Goal: Transaction & Acquisition: Purchase product/service

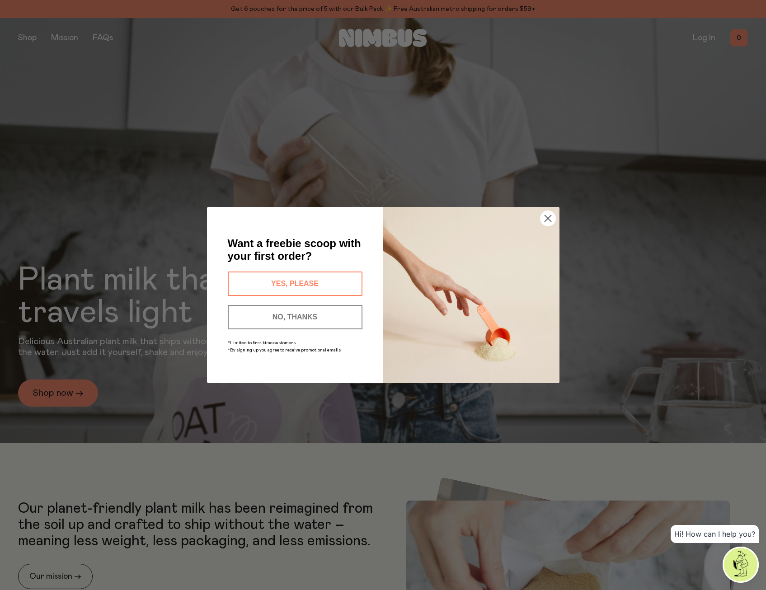
click at [300, 274] on button "YES, PLEASE" at bounding box center [295, 284] width 135 height 24
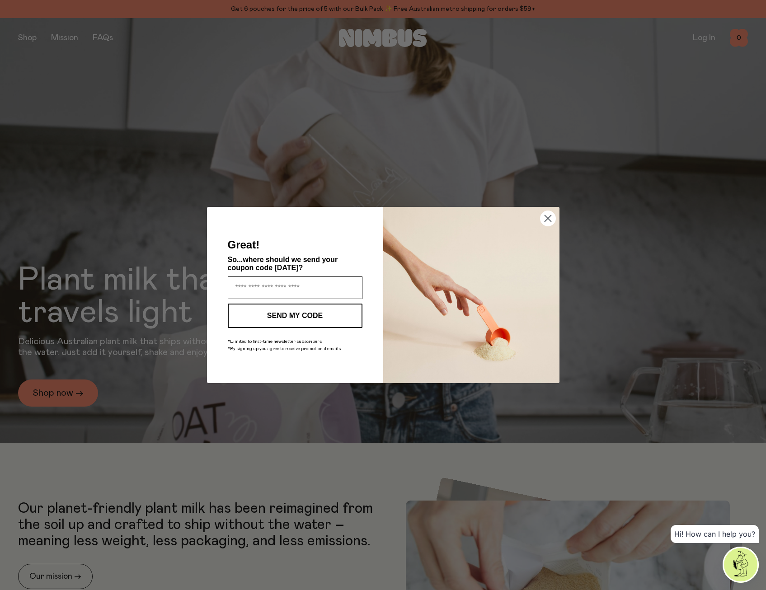
click at [309, 282] on input "Enter your email address" at bounding box center [295, 288] width 135 height 23
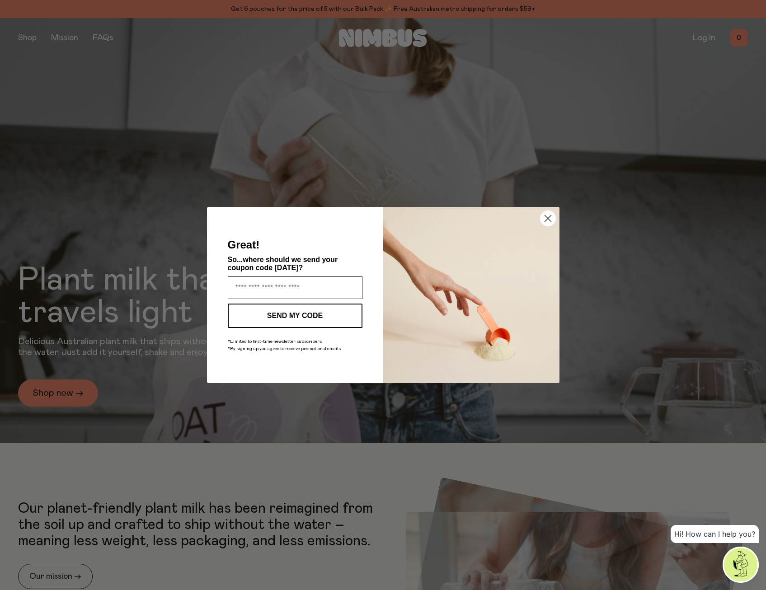
type input "**********"
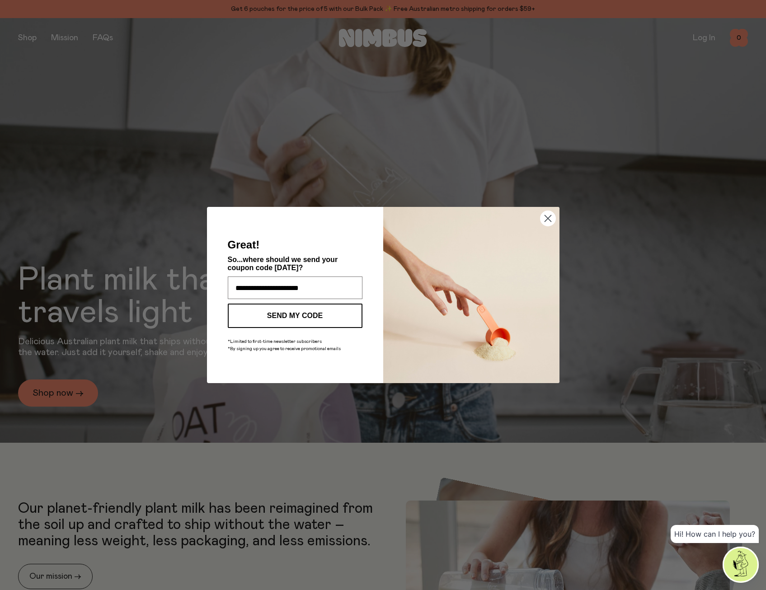
click at [300, 315] on button "SEND MY CODE" at bounding box center [295, 316] width 135 height 24
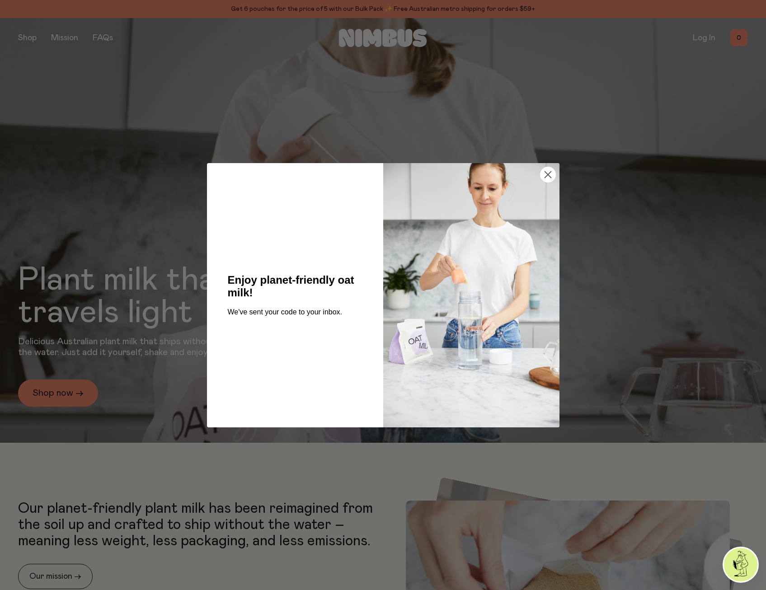
click at [549, 169] on circle "Close dialog" at bounding box center [547, 174] width 15 height 15
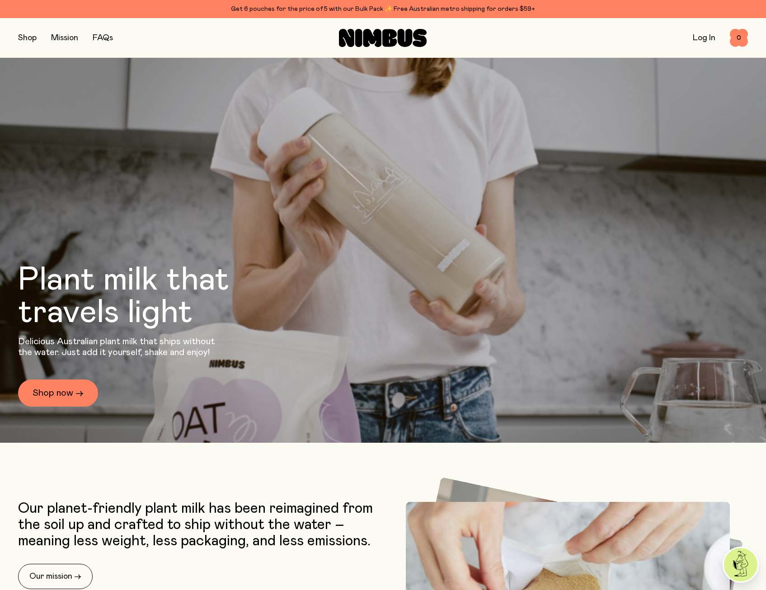
click at [35, 42] on button "button" at bounding box center [27, 38] width 19 height 13
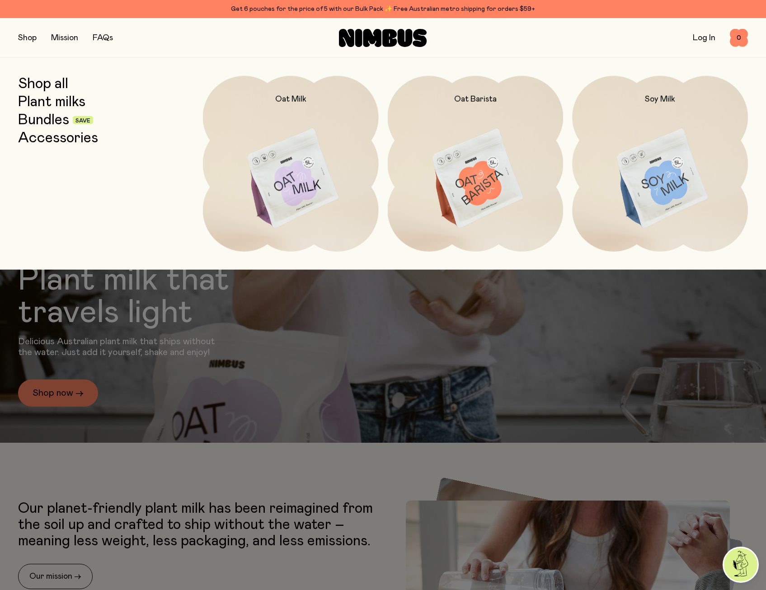
click at [57, 108] on link "Plant milks" at bounding box center [51, 102] width 67 height 16
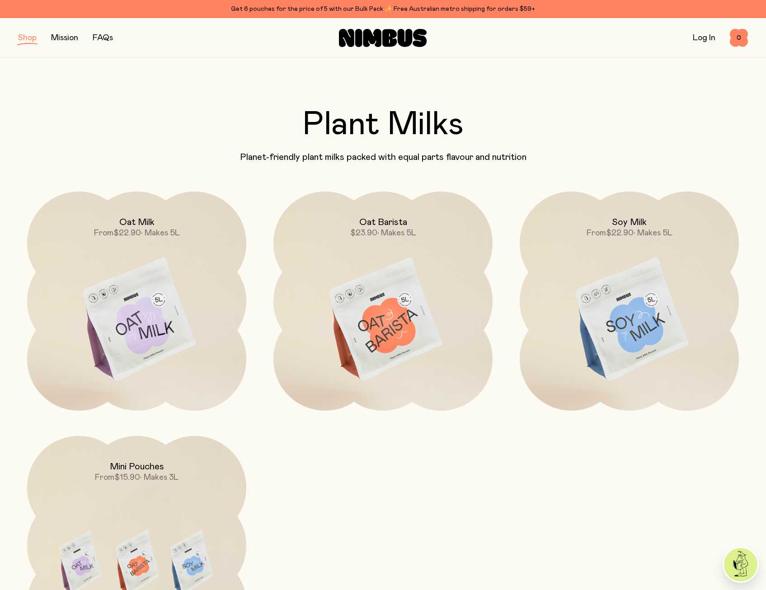
click at [211, 296] on img at bounding box center [136, 321] width 219 height 258
click at [436, 289] on img at bounding box center [382, 321] width 219 height 258
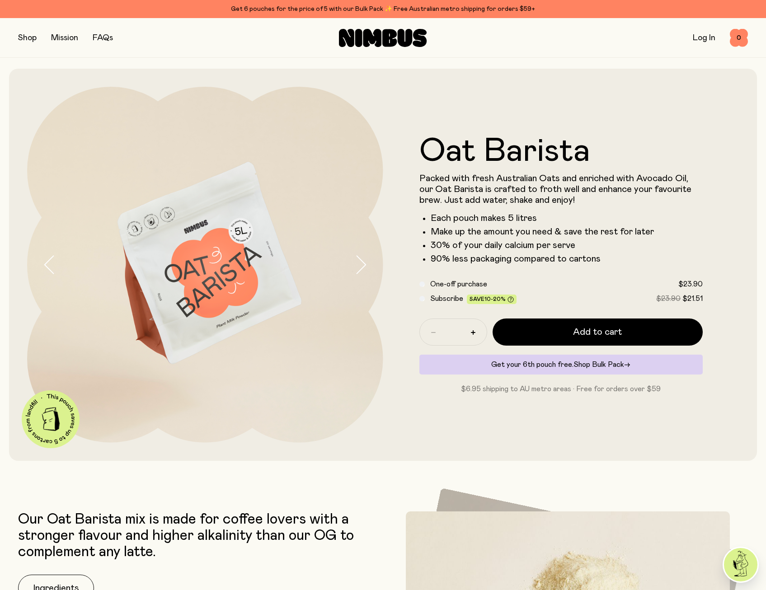
click at [620, 366] on span "Shop Bulk Pack" at bounding box center [598, 364] width 51 height 7
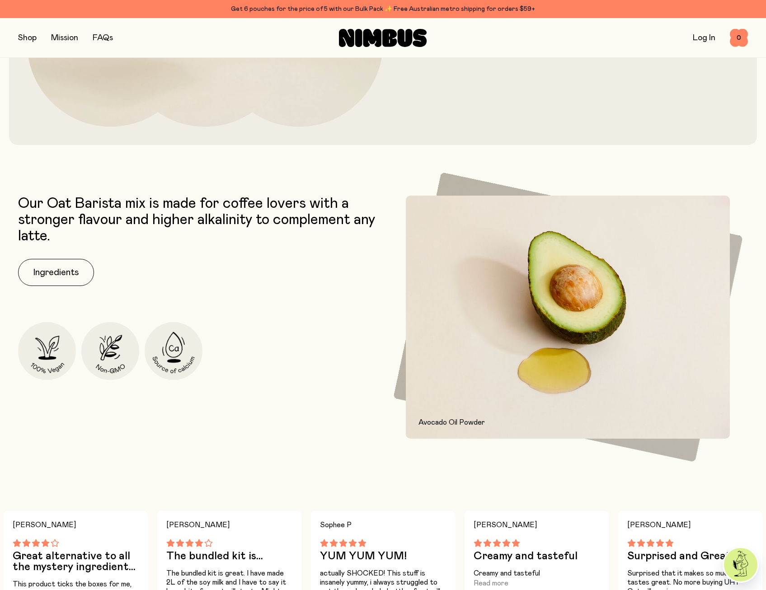
scroll to position [316, 0]
click at [34, 276] on button "Ingredients" at bounding box center [56, 272] width 76 height 27
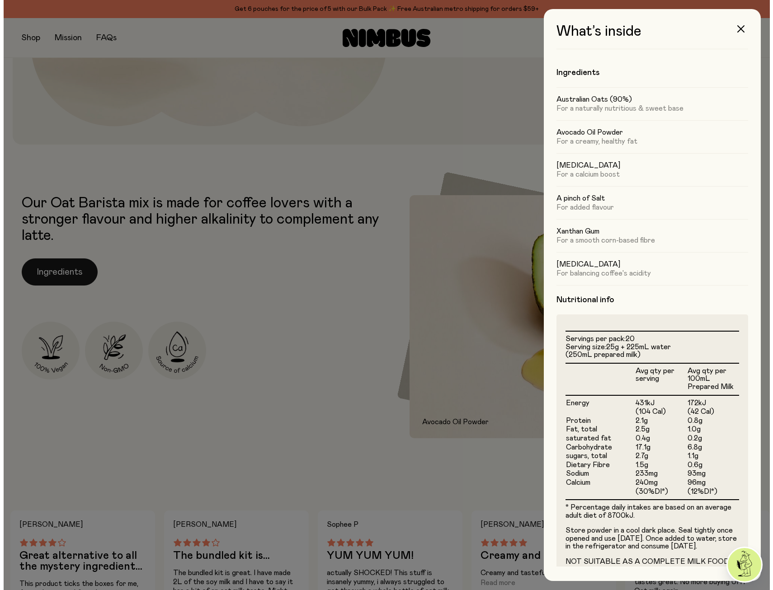
scroll to position [0, 0]
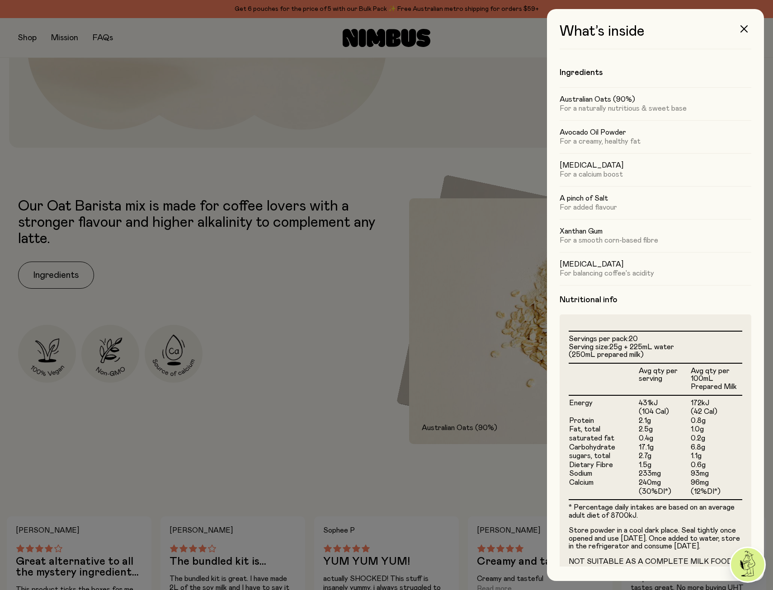
click at [362, 216] on div at bounding box center [386, 295] width 773 height 590
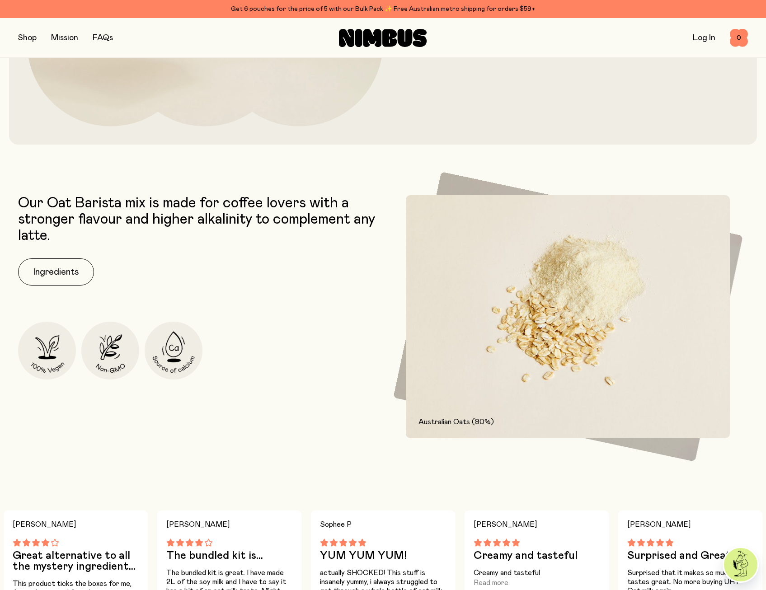
scroll to position [45, 0]
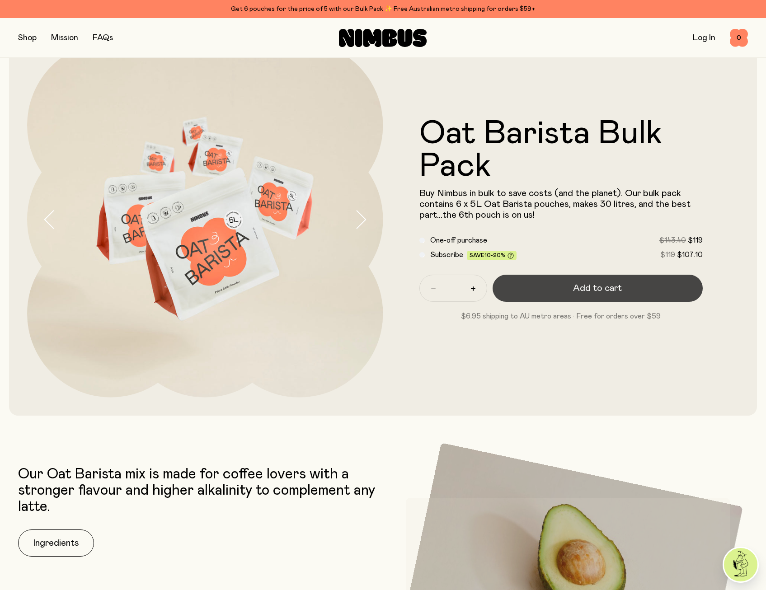
click at [557, 295] on button "Add to cart" at bounding box center [598, 288] width 211 height 27
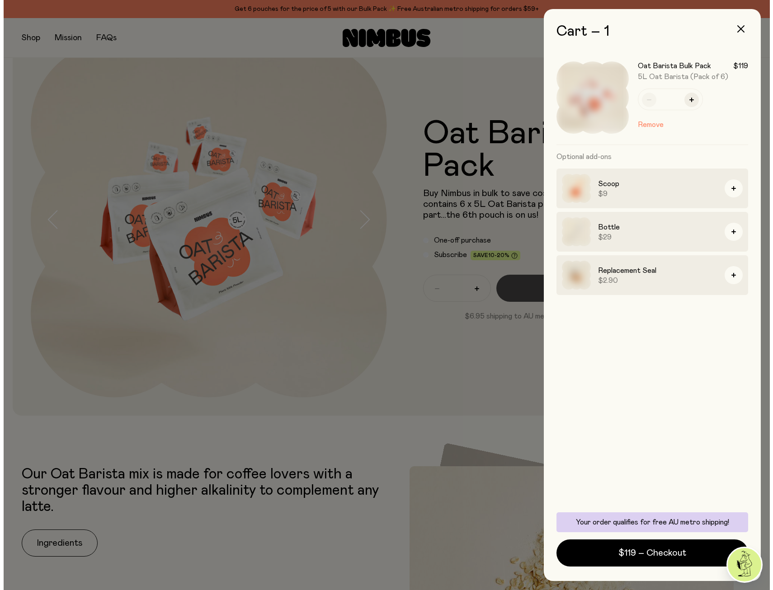
scroll to position [0, 0]
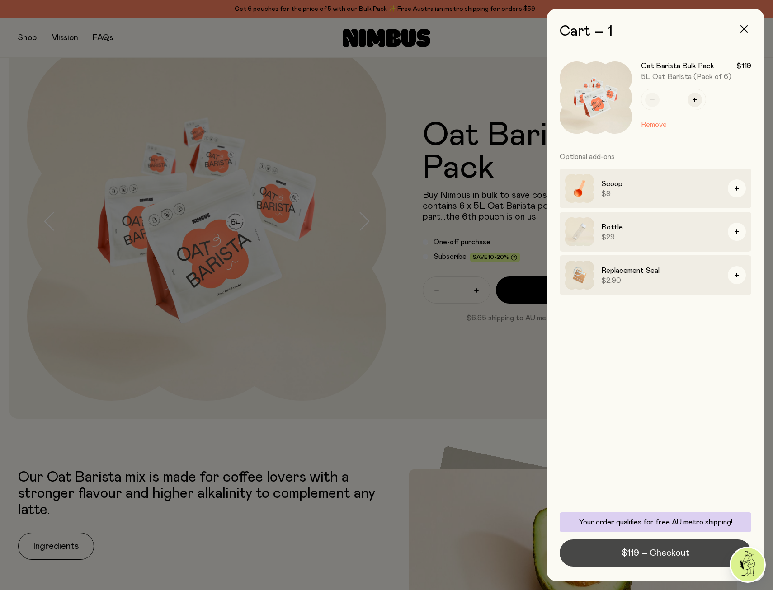
click at [660, 556] on span "$119 – Checkout" at bounding box center [655, 553] width 68 height 13
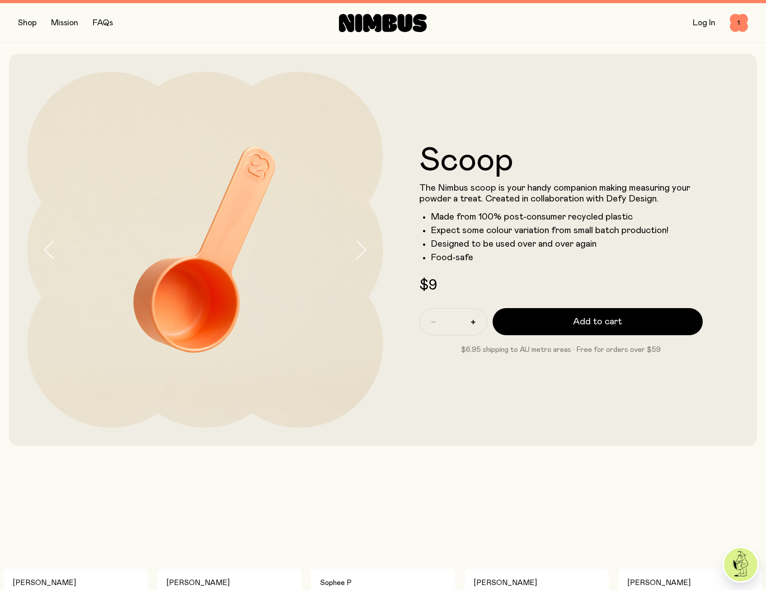
click at [574, 314] on form "Scoop The Nimbus scoop is your handy companion making measuring your powder a t…" at bounding box center [561, 250] width 356 height 211
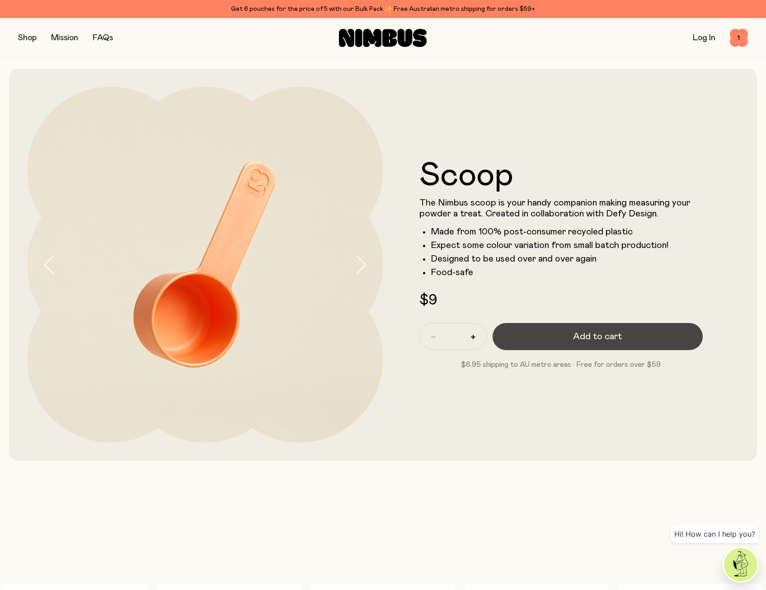
click at [585, 334] on span "Add to cart" at bounding box center [597, 336] width 49 height 13
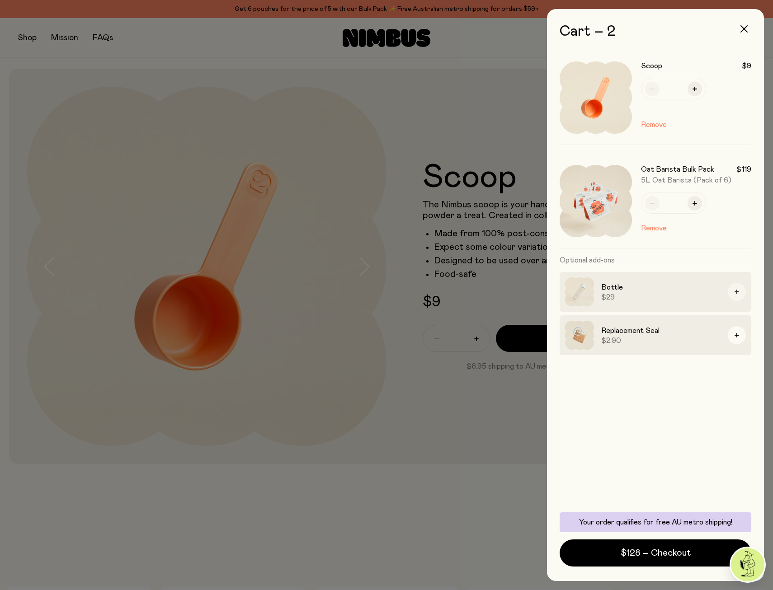
click at [738, 293] on icon "button" at bounding box center [736, 292] width 5 height 5
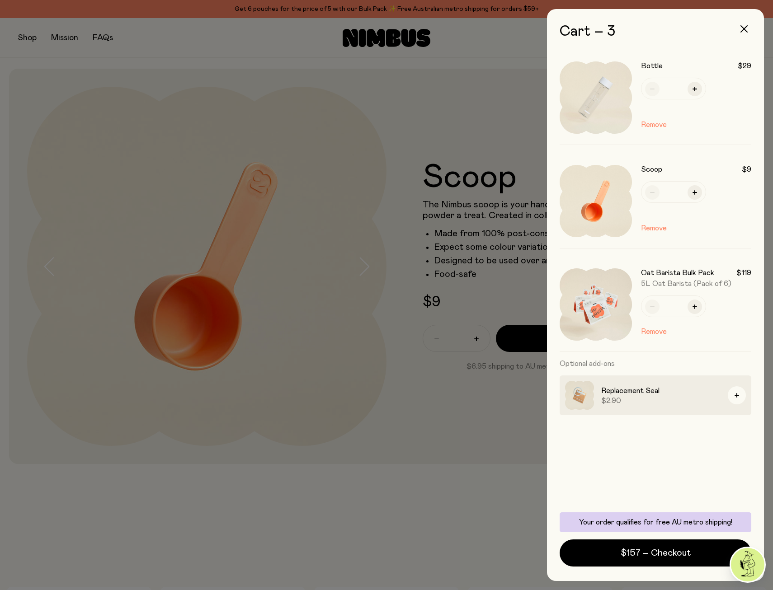
click at [589, 395] on img at bounding box center [579, 395] width 29 height 29
click at [625, 390] on h3 "Replacement Seal" at bounding box center [660, 390] width 119 height 11
click at [591, 390] on img at bounding box center [579, 395] width 29 height 29
click at [733, 399] on button "button" at bounding box center [737, 395] width 18 height 18
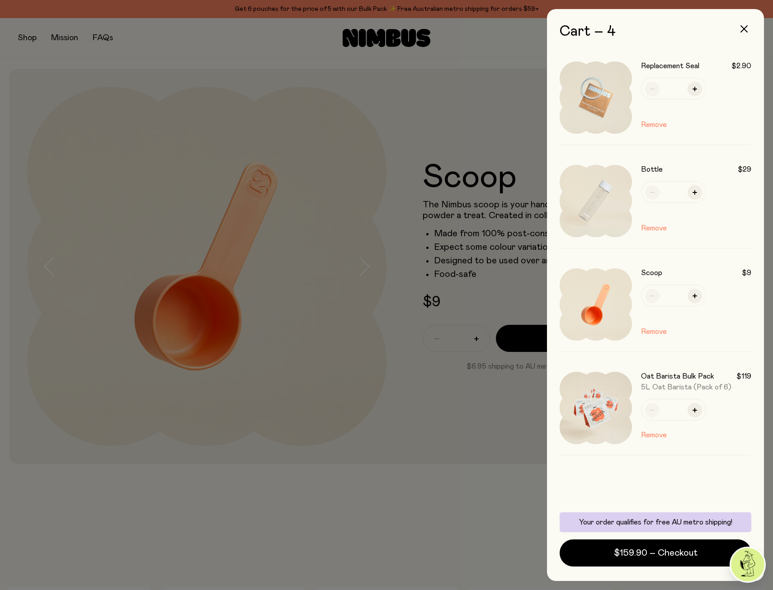
click at [605, 85] on img at bounding box center [595, 97] width 72 height 72
click at [683, 74] on div "Replacement Seal $2.90 *" at bounding box center [696, 80] width 110 height 38
click at [686, 68] on h3 "Replacement Seal" at bounding box center [670, 65] width 58 height 9
click at [752, 66] on div "Cart – 4 Replacement Seal $2.90 * Remove Bottle $29 * Remove Scoop $9 * Remove …" at bounding box center [655, 295] width 217 height 572
click at [747, 33] on button "button" at bounding box center [744, 29] width 22 height 22
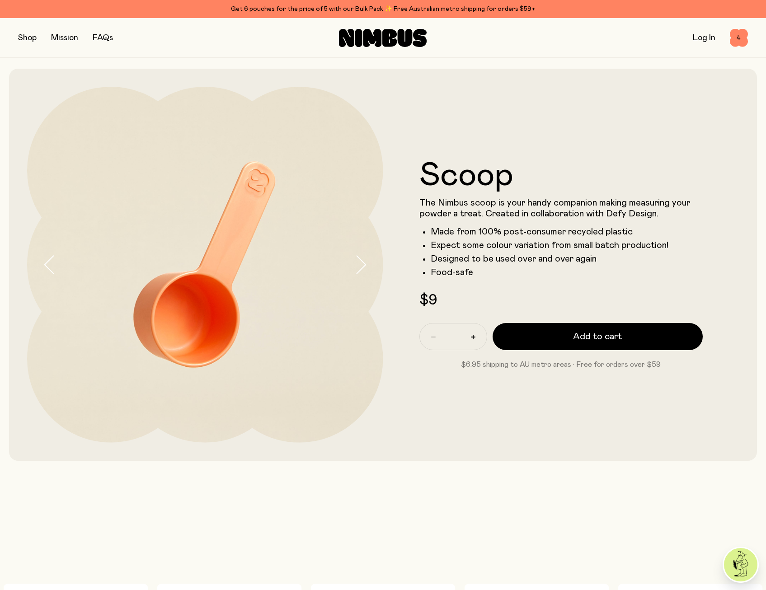
click at [19, 36] on button "button" at bounding box center [27, 38] width 19 height 13
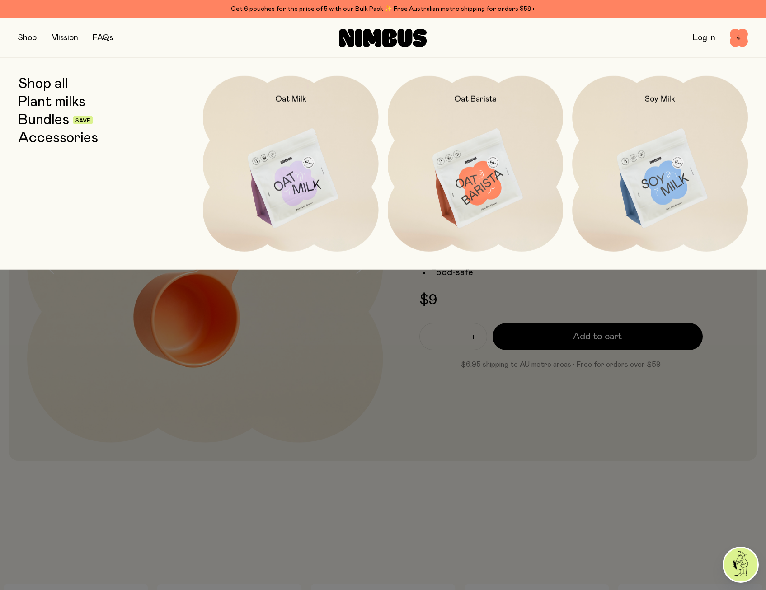
click at [62, 138] on link "Accessories" at bounding box center [58, 138] width 80 height 16
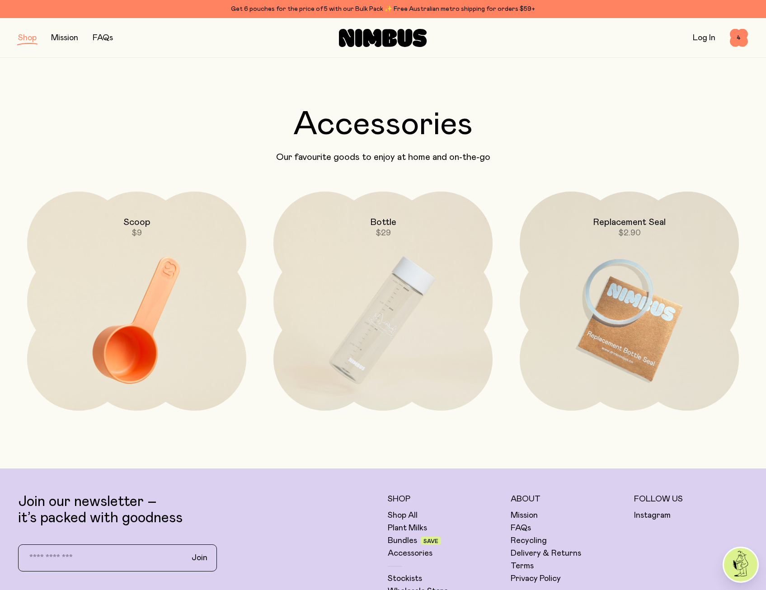
click at [614, 292] on img at bounding box center [629, 321] width 219 height 258
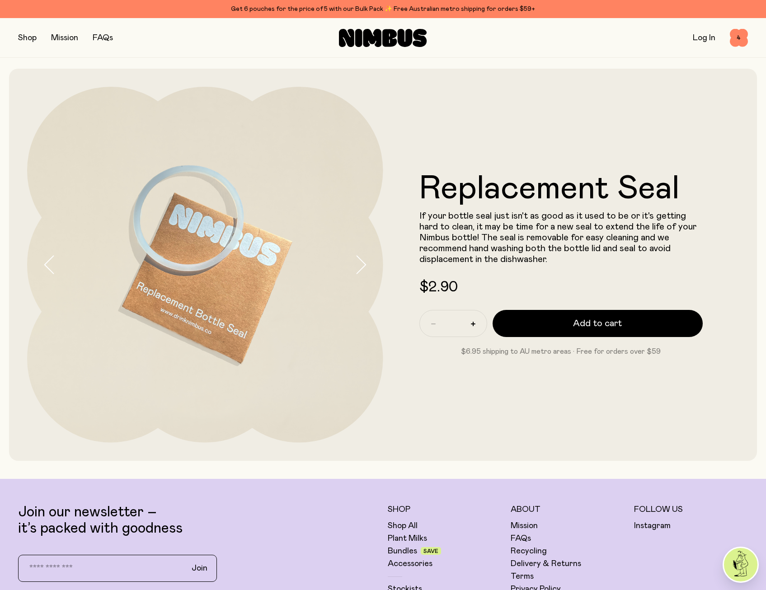
click at [373, 259] on button "button" at bounding box center [368, 265] width 29 height 356
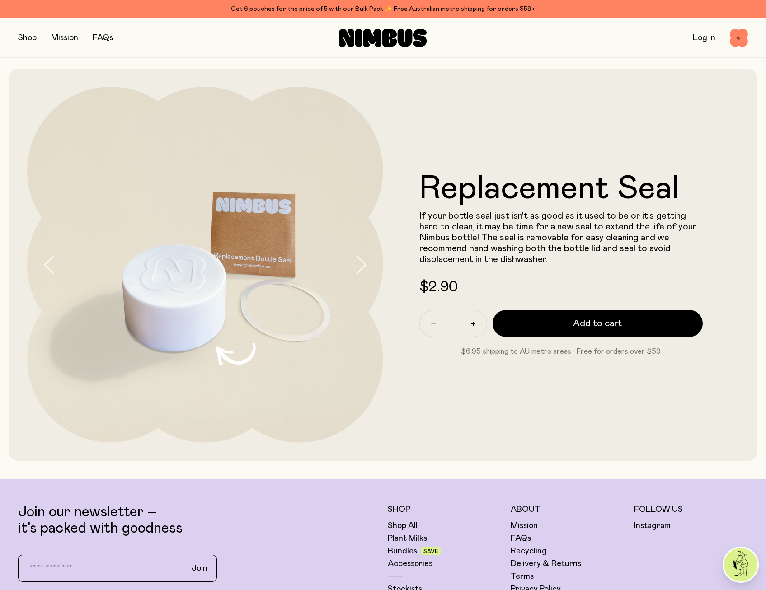
click at [364, 261] on icon "button" at bounding box center [360, 264] width 13 height 19
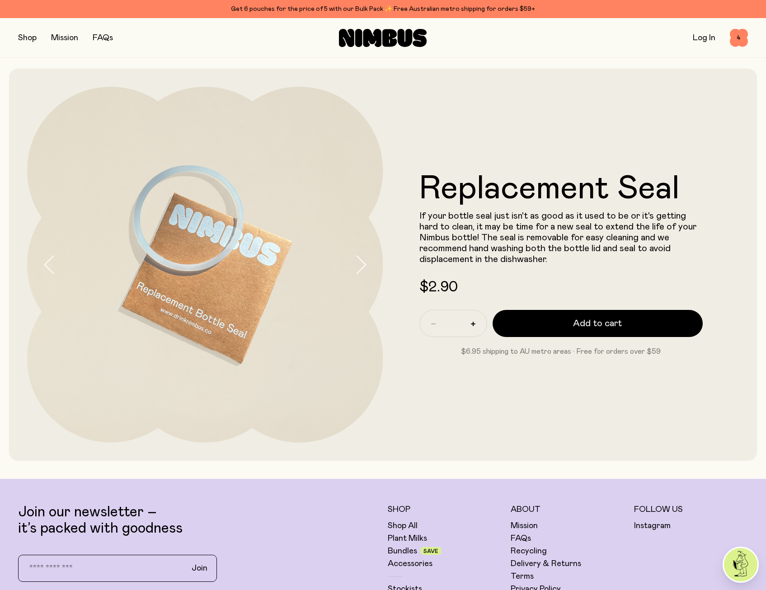
click at [364, 261] on icon "button" at bounding box center [360, 264] width 13 height 19
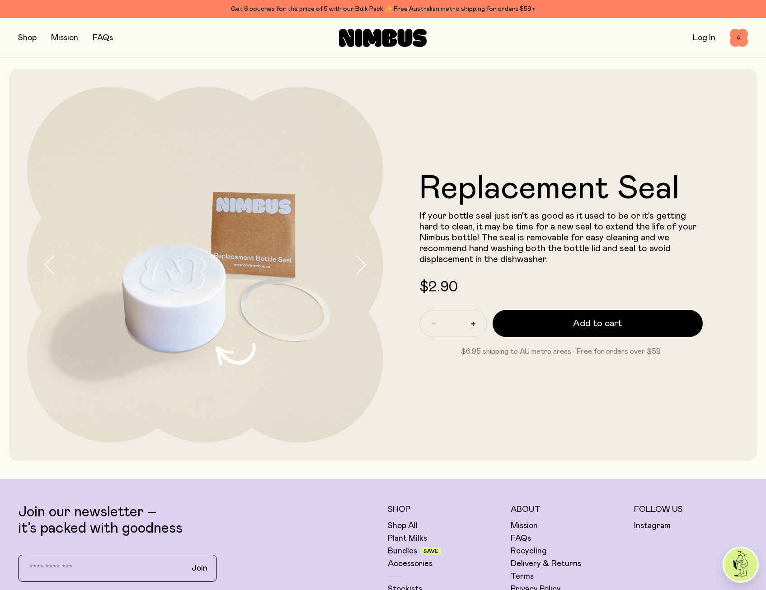
click at [364, 261] on icon "button" at bounding box center [360, 264] width 13 height 19
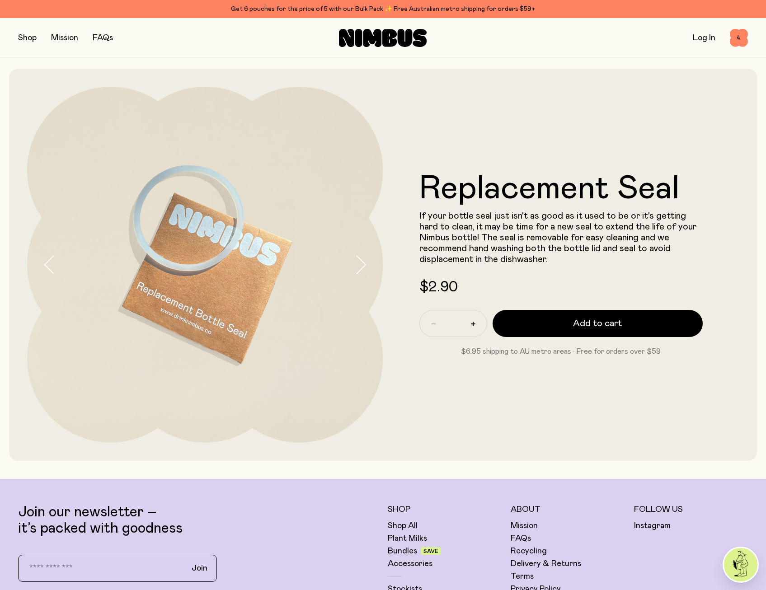
click at [364, 261] on icon "button" at bounding box center [360, 264] width 13 height 19
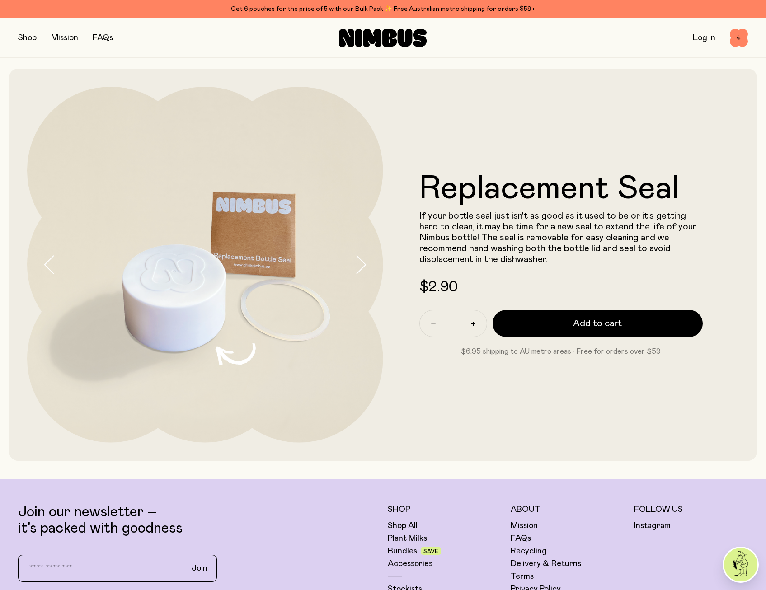
click at [363, 261] on icon "button" at bounding box center [360, 264] width 13 height 19
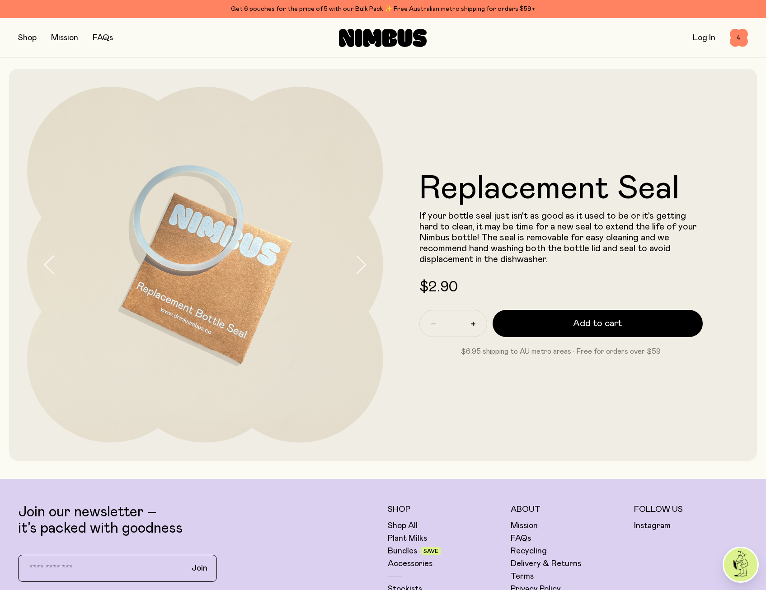
click at [357, 262] on icon "button" at bounding box center [360, 264] width 13 height 19
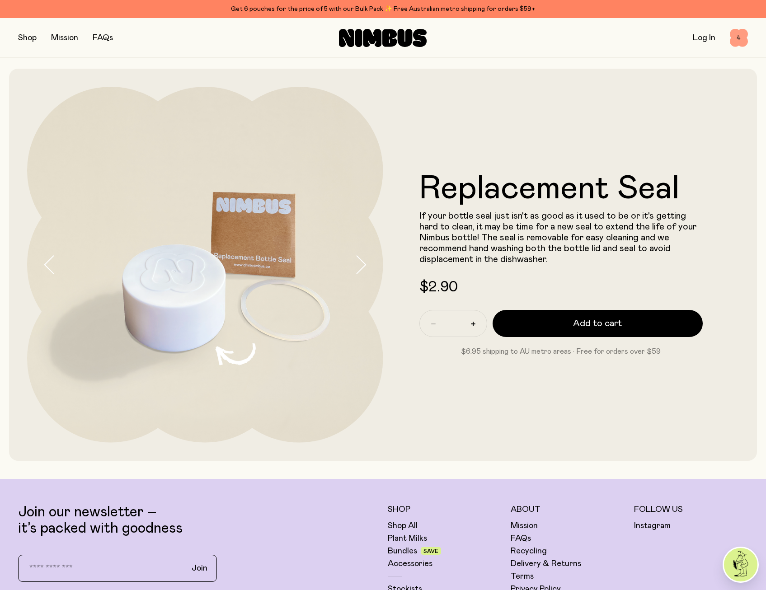
click at [741, 31] on span "4" at bounding box center [739, 38] width 18 height 18
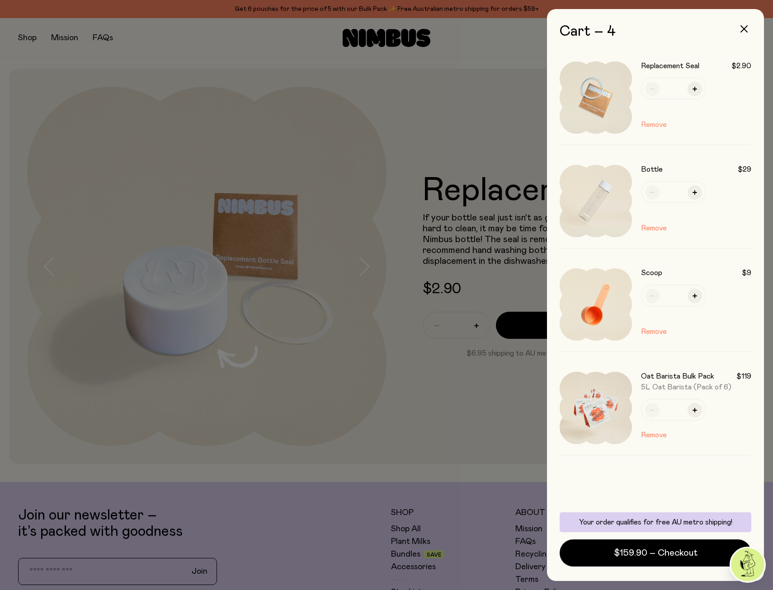
click at [658, 124] on button "Remove" at bounding box center [654, 124] width 26 height 11
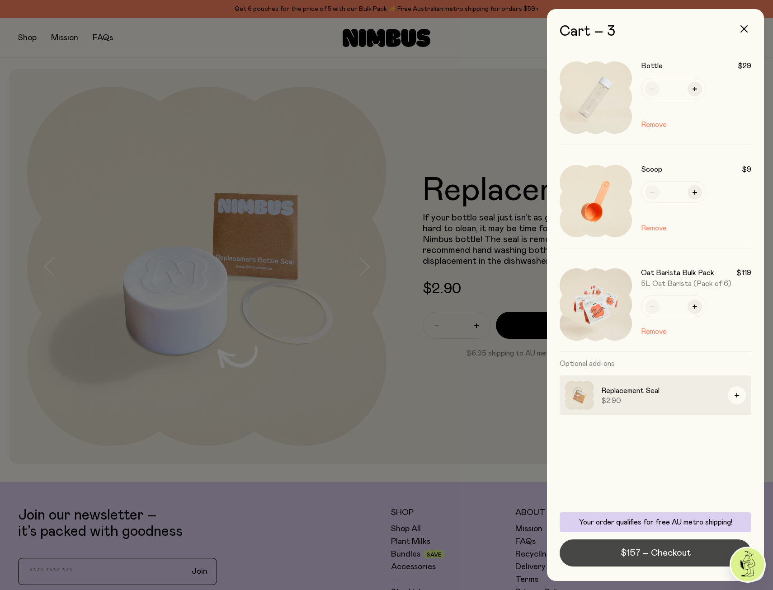
click at [679, 557] on span "$157 – Checkout" at bounding box center [655, 553] width 70 height 13
